Goal: Transaction & Acquisition: Purchase product/service

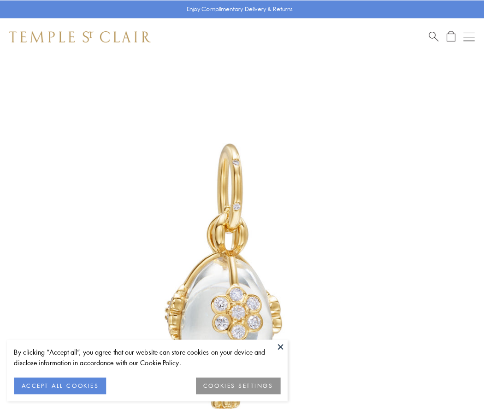
scroll to position [15, 0]
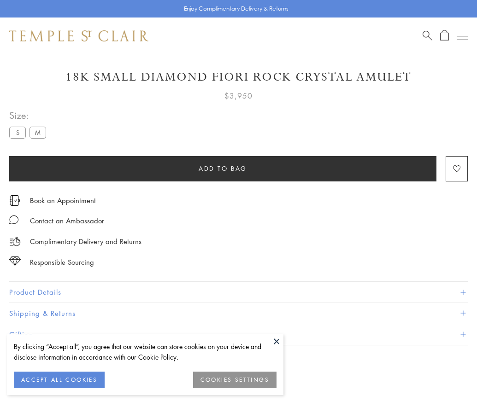
click at [222, 168] on span "Add to bag" at bounding box center [222, 168] width 48 height 10
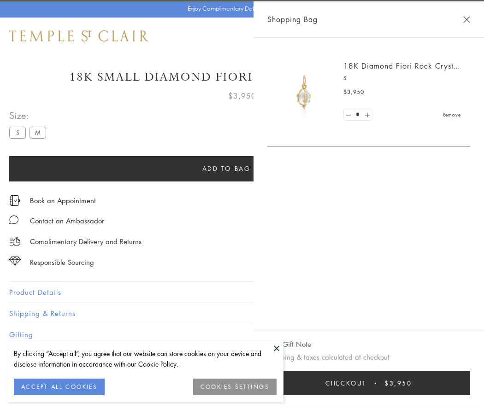
click at [366, 383] on span "Checkout" at bounding box center [345, 383] width 41 height 10
